Goal: Task Accomplishment & Management: Complete application form

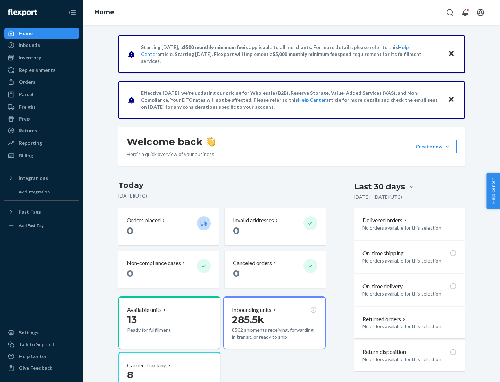
click at [447, 147] on button "Create new Create new inbound Create new order Create new product" at bounding box center [433, 147] width 47 height 14
click at [42, 45] on div "Inbounds" at bounding box center [42, 45] width 74 height 10
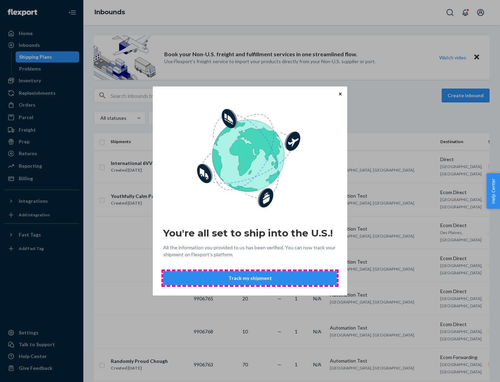
click at [250, 278] on button "Track my shipment" at bounding box center [250, 278] width 174 height 14
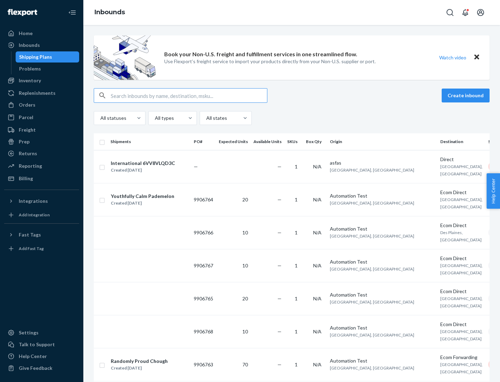
click at [467, 96] on button "Create inbound" at bounding box center [466, 96] width 48 height 14
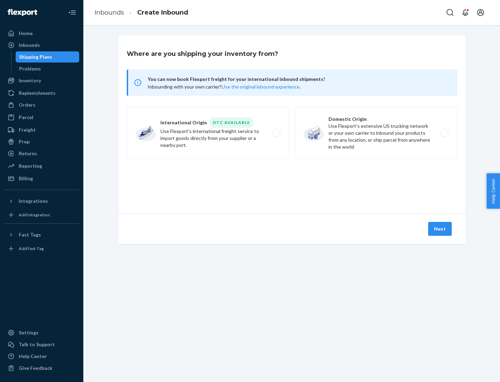
click at [208, 133] on label "International Origin DTC Available Use Flexport's international freight service…" at bounding box center [208, 133] width 163 height 52
click at [276, 133] on input "International Origin DTC Available Use Flexport's international freight service…" at bounding box center [278, 133] width 5 height 5
radio input "true"
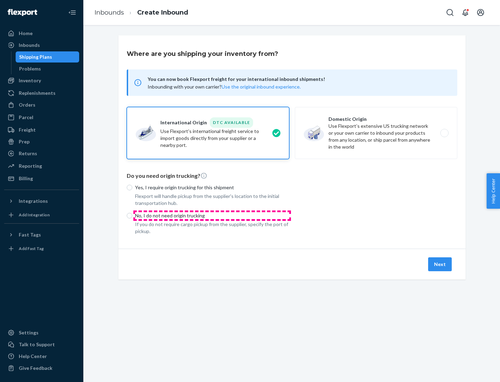
click at [212, 215] on p "No, I do not need origin trucking" at bounding box center [212, 215] width 154 height 7
click at [132, 215] on input "No, I do not need origin trucking" at bounding box center [130, 216] width 6 height 6
radio input "true"
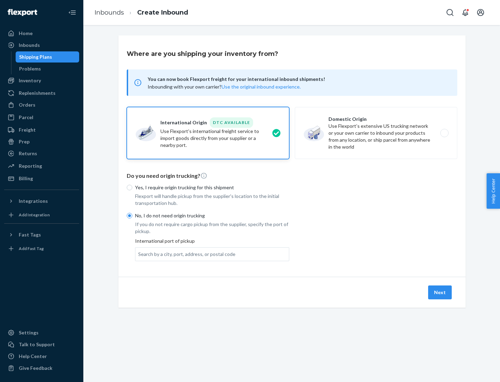
click at [185, 254] on div "Search by a city, port, address, or postal code" at bounding box center [186, 254] width 97 height 7
click at [139, 254] on input "Search by a city, port, address, or postal code" at bounding box center [138, 254] width 1 height 7
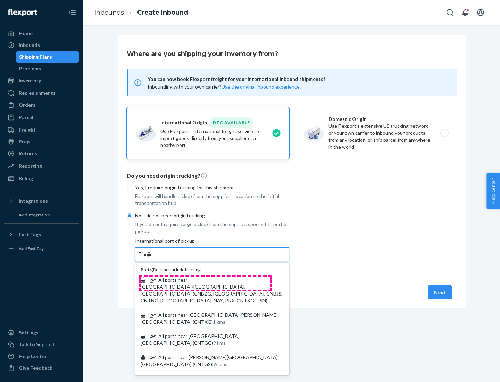
click at [205, 280] on span "| All ports near [GEOGRAPHIC_DATA]/[GEOGRAPHIC_DATA], [GEOGRAPHIC_DATA] (CNBZG,…" at bounding box center [212, 290] width 142 height 27
click at [154, 258] on input "Tianjin" at bounding box center [145, 254] width 15 height 7
type input "All ports near [GEOGRAPHIC_DATA]/[GEOGRAPHIC_DATA], [GEOGRAPHIC_DATA] (CNBZG, […"
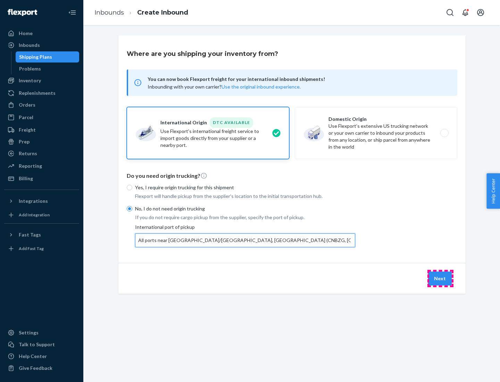
click at [441, 278] on button "Next" at bounding box center [440, 279] width 24 height 14
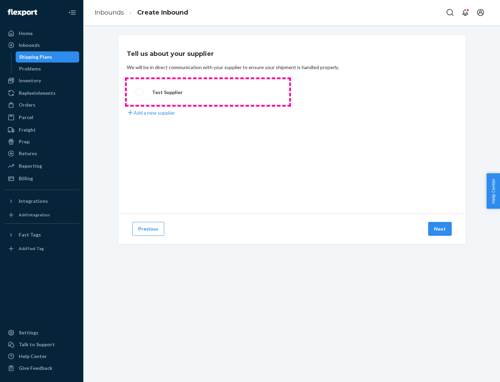
click at [208, 92] on label "Test Supplier" at bounding box center [208, 92] width 163 height 26
click at [140, 92] on input "Test Supplier" at bounding box center [137, 92] width 5 height 5
radio input "true"
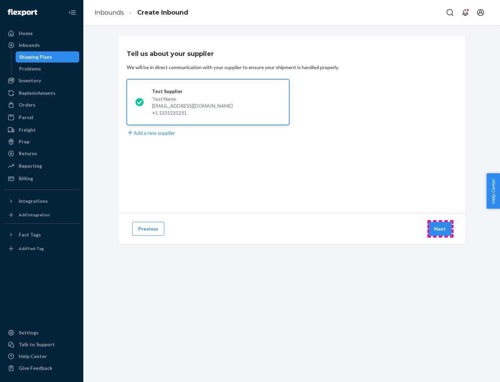
click at [441, 229] on button "Next" at bounding box center [440, 229] width 24 height 14
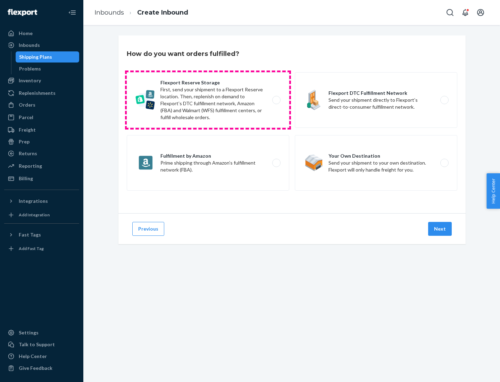
click at [208, 100] on label "Flexport Reserve Storage First, send your shipment to a Flexport Reserve locati…" at bounding box center [208, 100] width 163 height 56
click at [276, 100] on input "Flexport Reserve Storage First, send your shipment to a Flexport Reserve locati…" at bounding box center [278, 100] width 5 height 5
radio input "true"
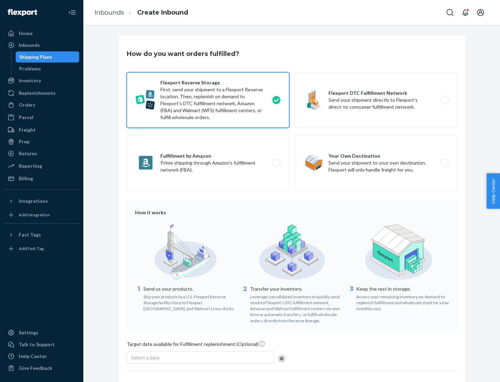
scroll to position [57, 0]
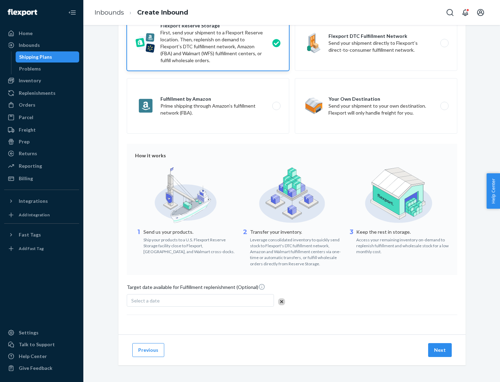
click at [441, 350] on button "Next" at bounding box center [440, 350] width 24 height 14
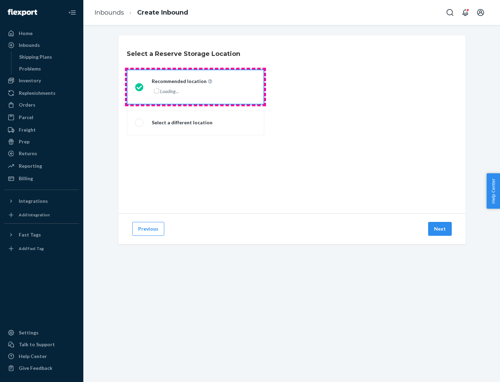
click at [196, 87] on div "Loading..." at bounding box center [181, 91] width 59 height 10
click at [140, 87] on input "Recommended location Loading..." at bounding box center [137, 87] width 5 height 5
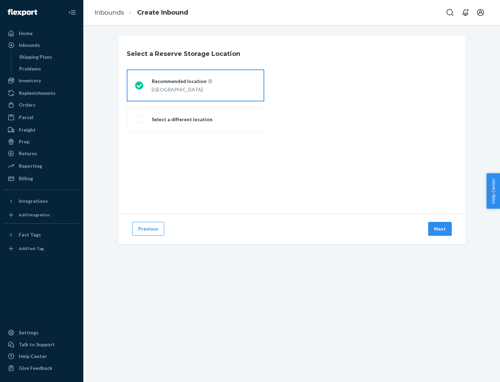
click at [441, 229] on button "Next" at bounding box center [440, 229] width 24 height 14
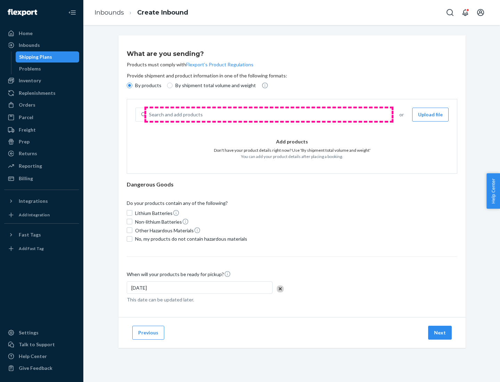
click at [269, 115] on div "Search and add products" at bounding box center [268, 114] width 245 height 13
click at [150, 115] on input "Search and add products" at bounding box center [149, 114] width 1 height 7
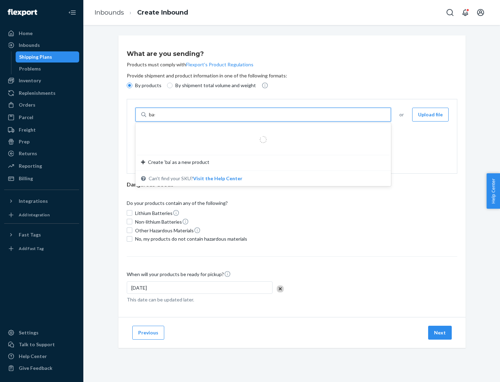
type input "basic"
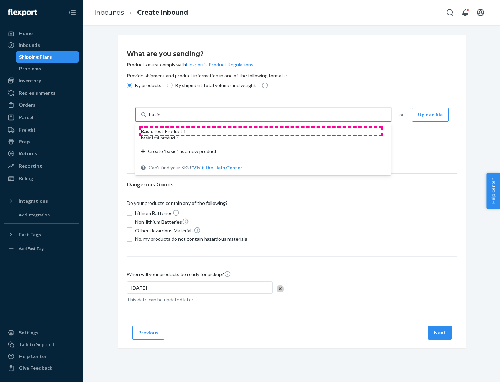
click at [261, 131] on div "Basic Test Product 1" at bounding box center [260, 131] width 239 height 7
click at [162, 118] on input "basic" at bounding box center [155, 114] width 13 height 7
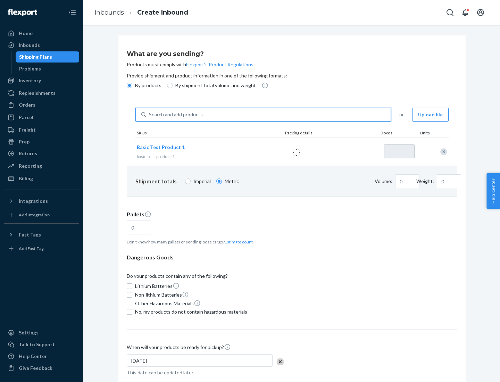
type input "1"
type input "1.09"
type input "3.27"
type input "3"
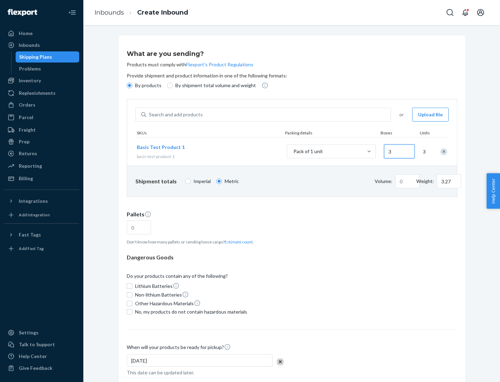
type input "0.01"
type input "32.66"
type input "30"
type input "0.07"
type input "326.59"
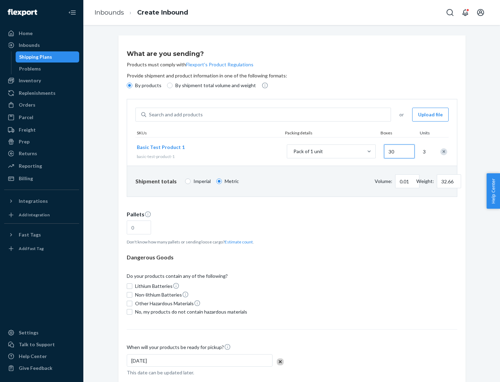
type input "300"
type input "0.68"
type input "3265.86"
type input "3000"
type input "1.09"
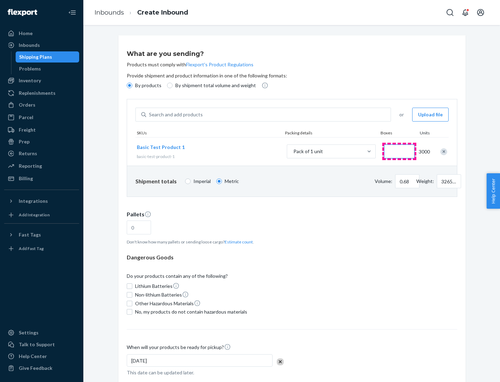
type input "1"
type input "10.89"
type input "10"
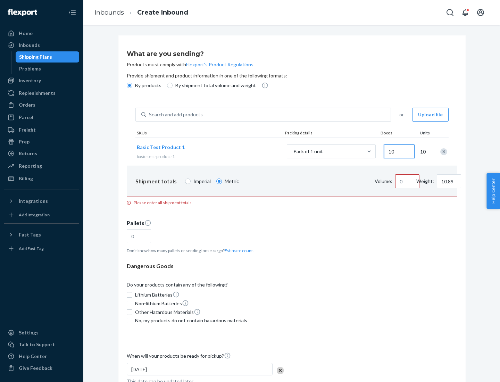
type input "0.02"
type input "108.86"
type input "100"
type input "0.23"
type input "1088.62"
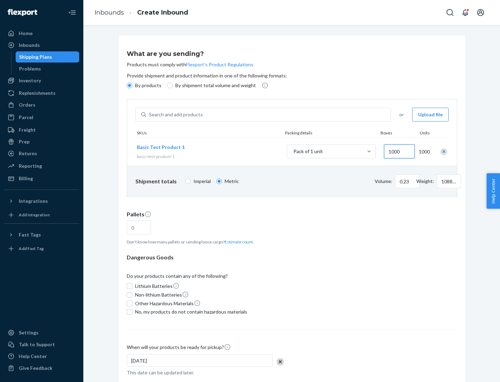
scroll to position [24, 0]
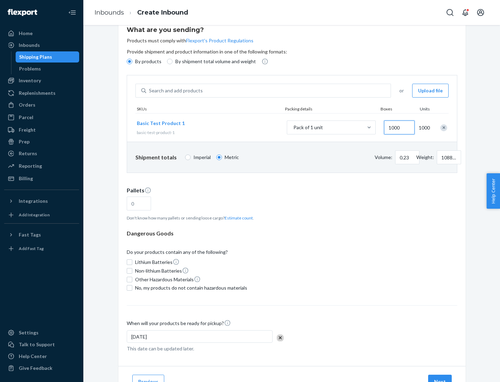
type input "1000"
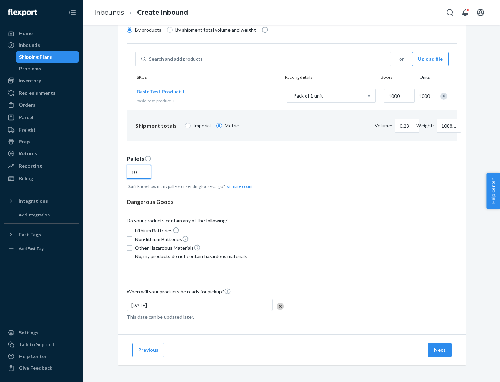
type input "10"
click at [190, 256] on span "No, my products do not contain hazardous materials" at bounding box center [191, 256] width 112 height 7
click at [132, 256] on input "No, my products do not contain hazardous materials" at bounding box center [130, 257] width 6 height 6
checkbox input "true"
click at [441, 350] on button "Next" at bounding box center [440, 350] width 24 height 14
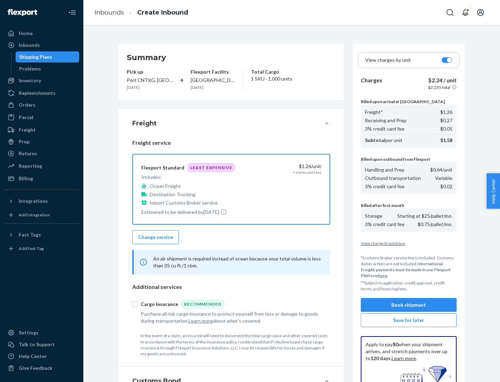
scroll to position [101, 0]
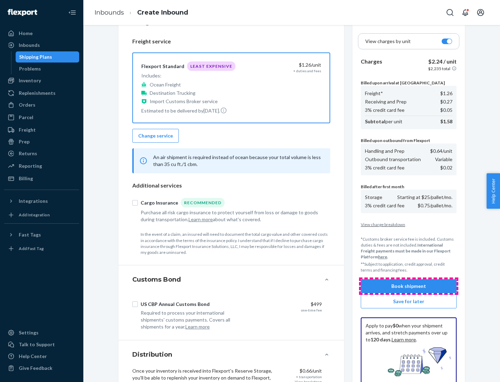
click at [409, 286] on button "Book shipment" at bounding box center [409, 286] width 96 height 14
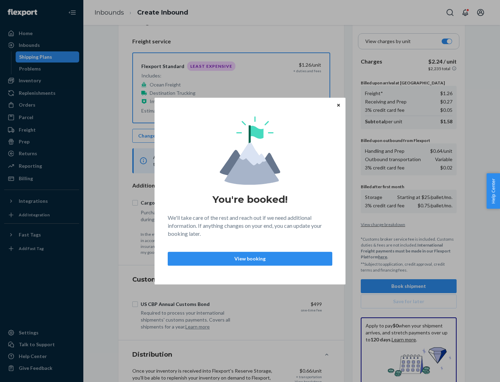
click at [250, 258] on p "View booking" at bounding box center [250, 258] width 153 height 7
